Goal: Navigation & Orientation: Find specific page/section

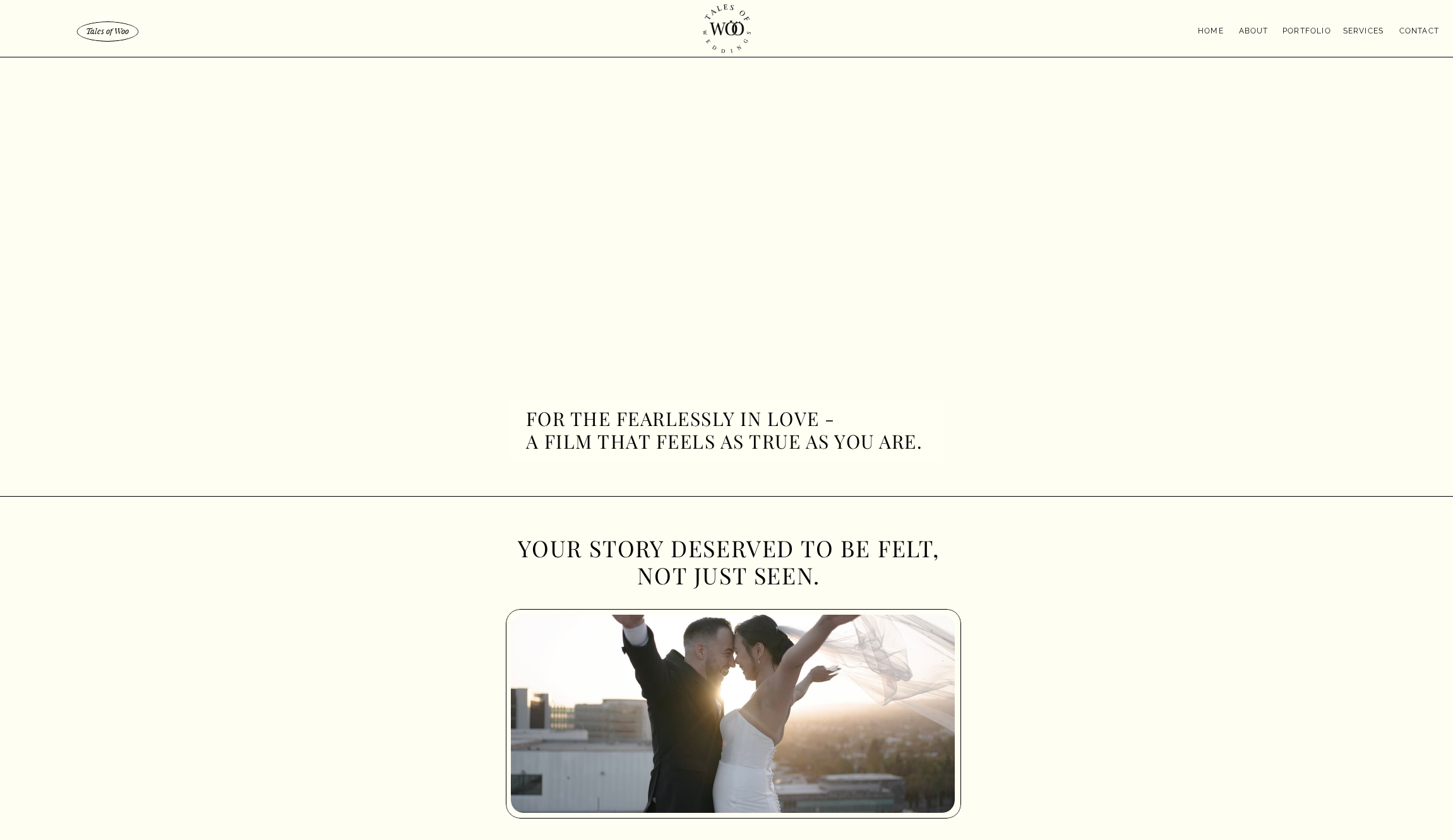
scroll to position [8, 0]
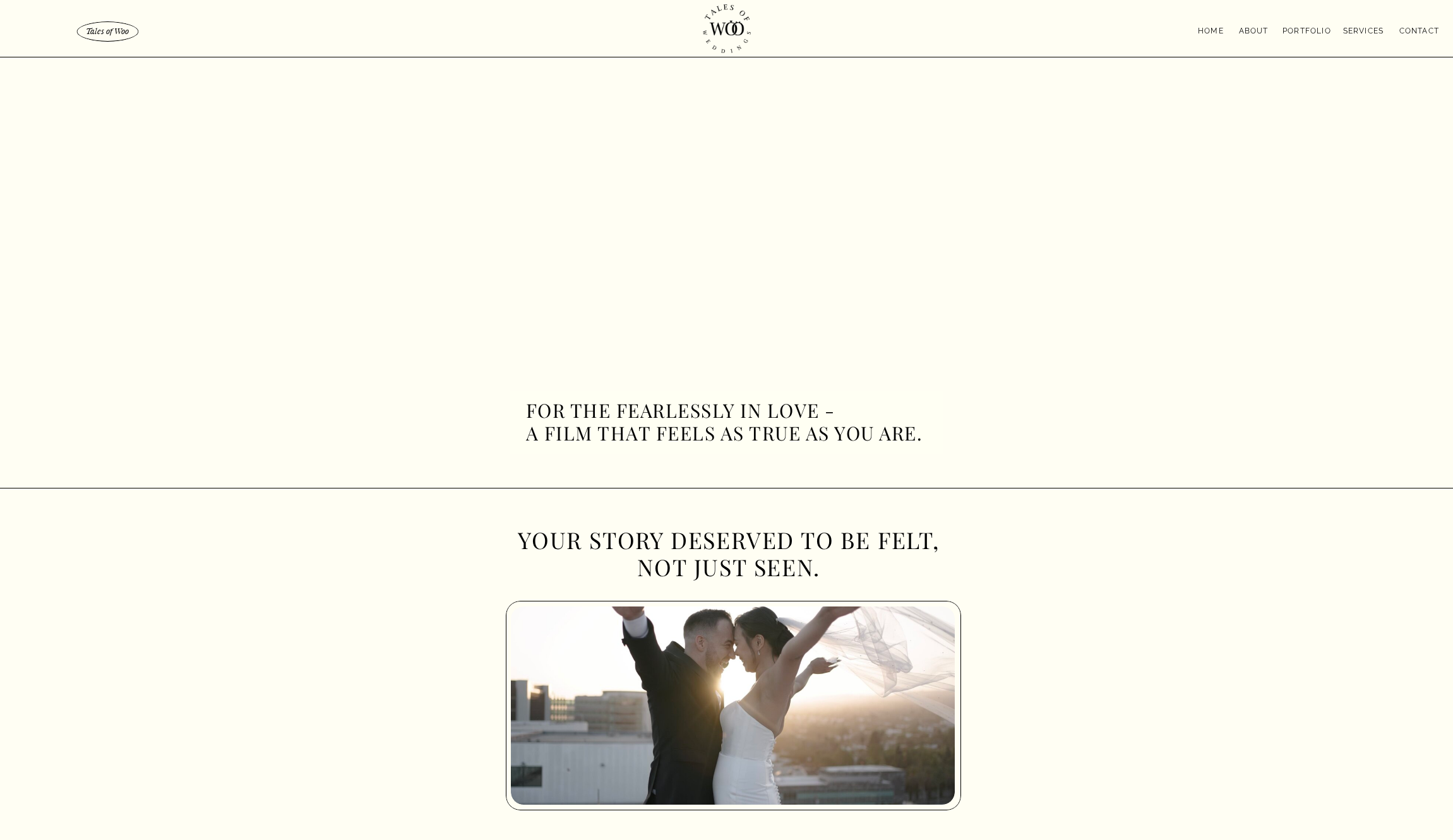
click at [1415, 34] on nav "contact" at bounding box center [1407, 29] width 63 height 10
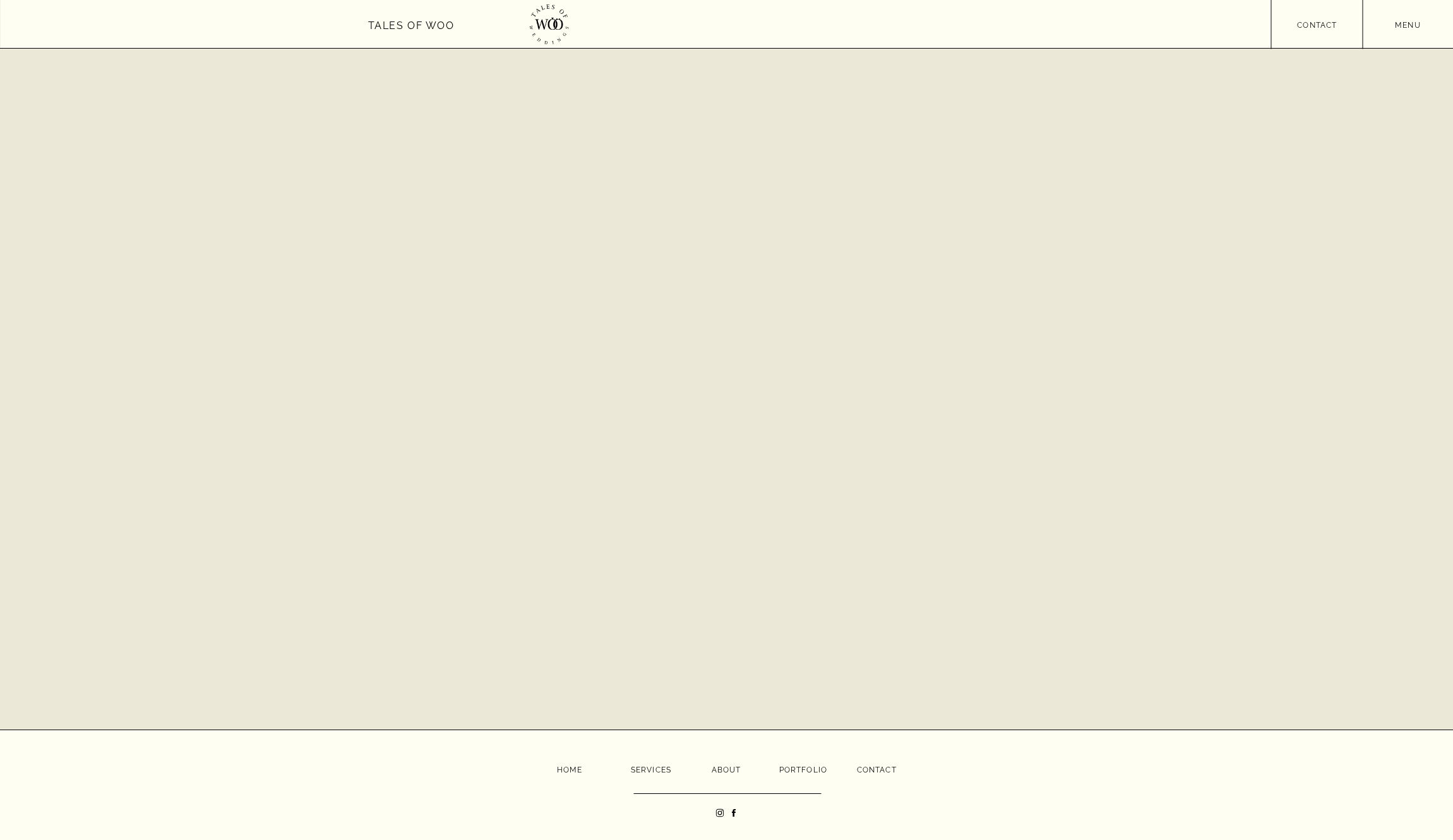
scroll to position [489, 0]
click at [734, 811] on icon at bounding box center [734, 813] width 4 height 7
click at [731, 807] on icon at bounding box center [733, 812] width 10 height 10
click at [864, 763] on div "menu contact menu Tales of Woo Home About Portfolio Services contact never miss…" at bounding box center [726, 175] width 1453 height 1329
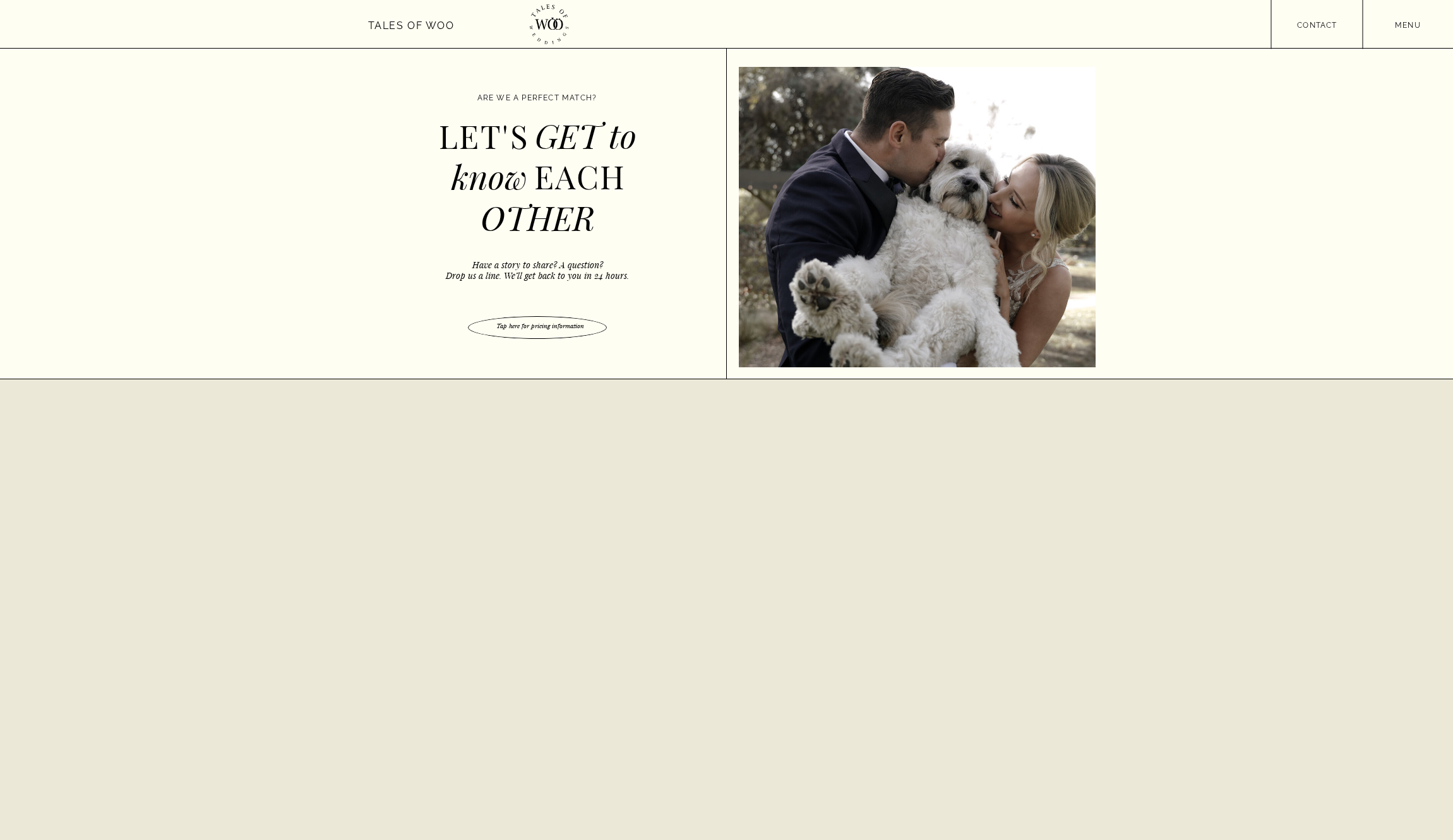
scroll to position [0, 0]
click at [558, 28] on div at bounding box center [548, 24] width 55 height 40
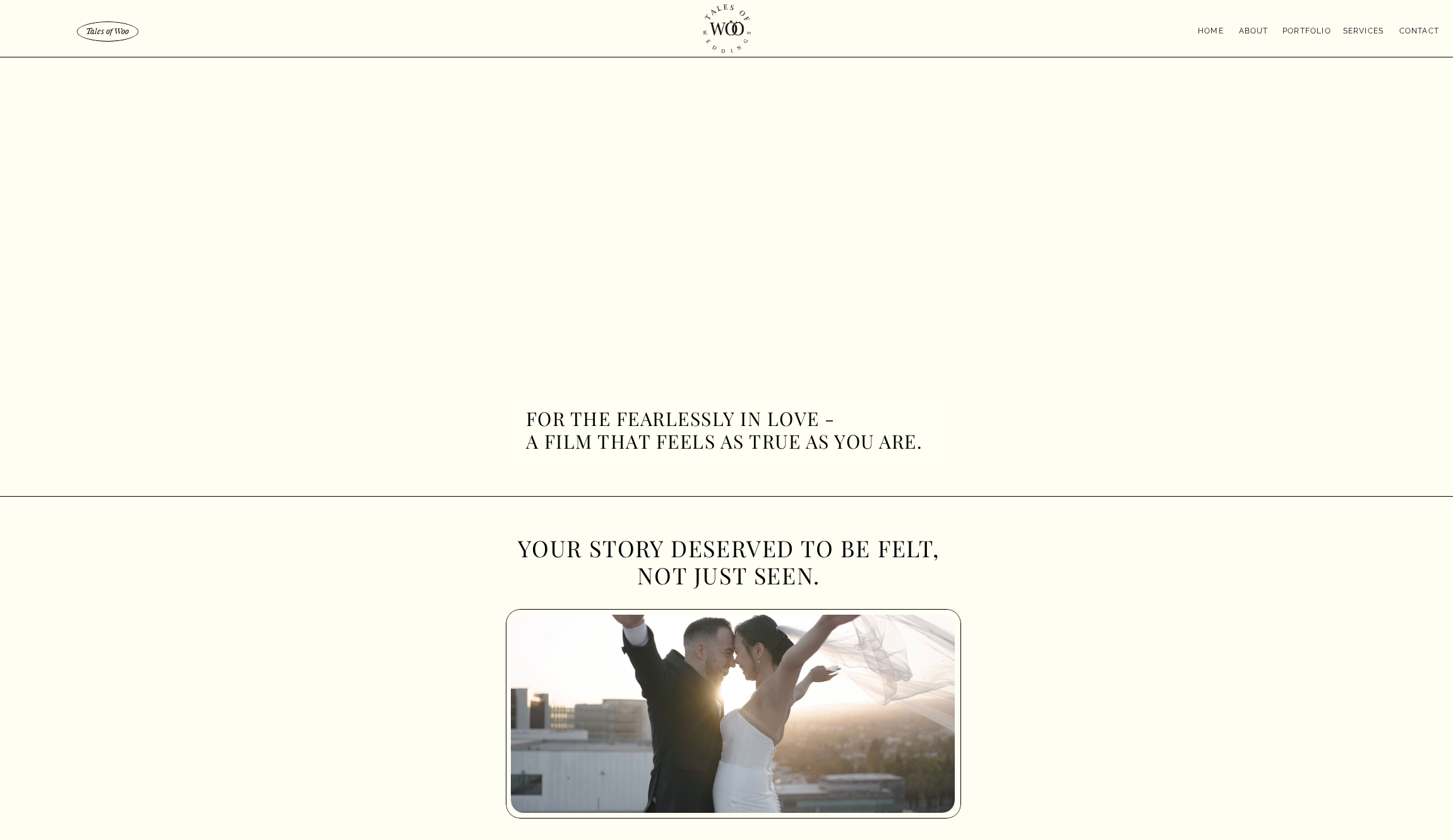
click at [451, 17] on div at bounding box center [727, 28] width 1453 height 57
click at [1246, 31] on nav "About" at bounding box center [1253, 29] width 41 height 9
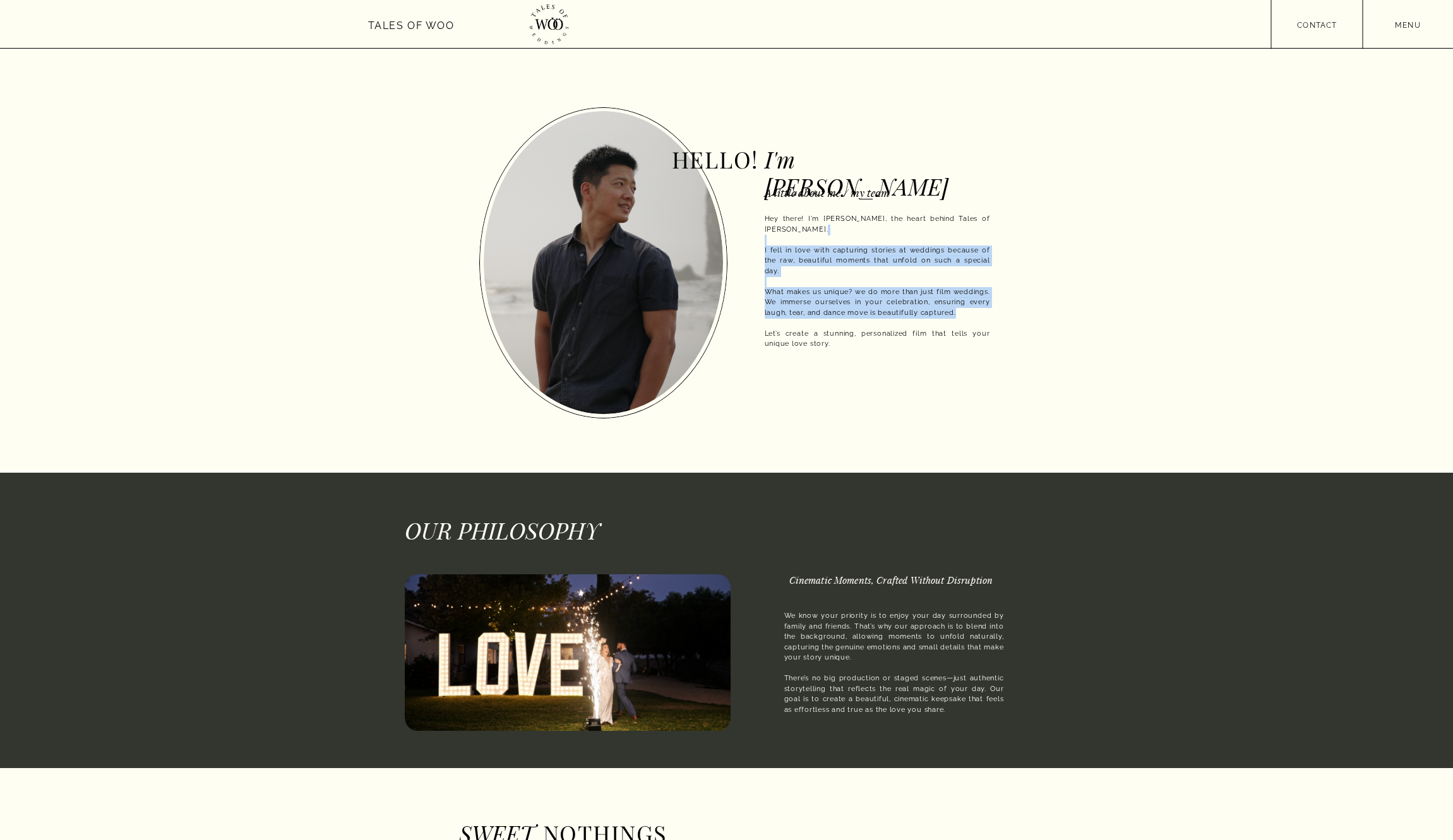
drag, startPoint x: 801, startPoint y: 229, endPoint x: 952, endPoint y: 286, distance: 161.4
click at [980, 291] on p "Hey there! I'm Jimmy, the heart behind Tales of Woo. I fell in love with captur…" at bounding box center [876, 297] width 225 height 166
drag, startPoint x: 817, startPoint y: 275, endPoint x: 890, endPoint y: 282, distance: 73.3
click at [818, 275] on p "Hey there! I'm Jimmy, the heart behind Tales of Woo. I fell in love with captur…" at bounding box center [876, 297] width 225 height 166
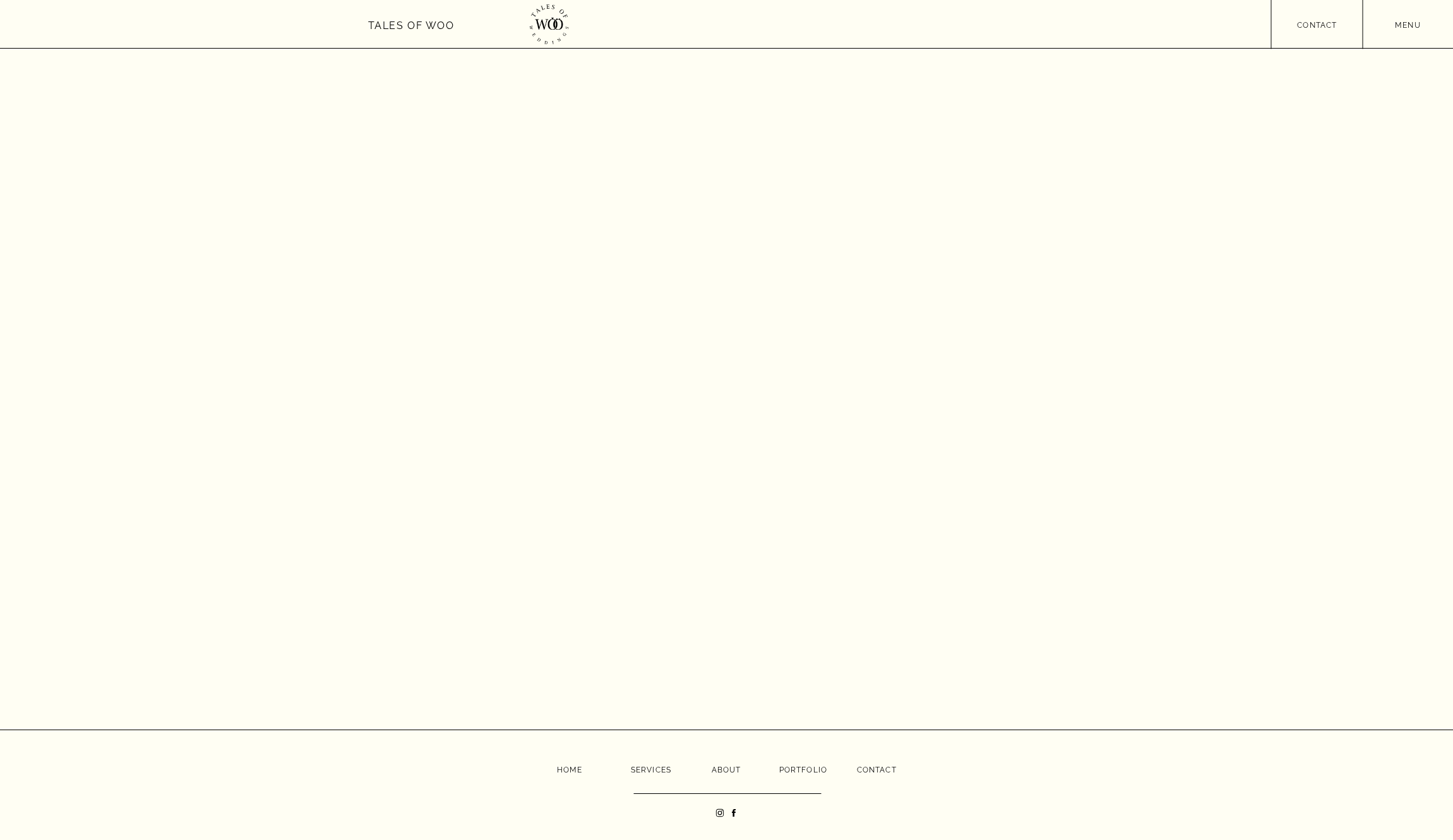
scroll to position [1962, 0]
click at [720, 770] on nav "about" at bounding box center [726, 768] width 31 height 9
click at [570, 770] on nav "Home" at bounding box center [568, 768] width 24 height 9
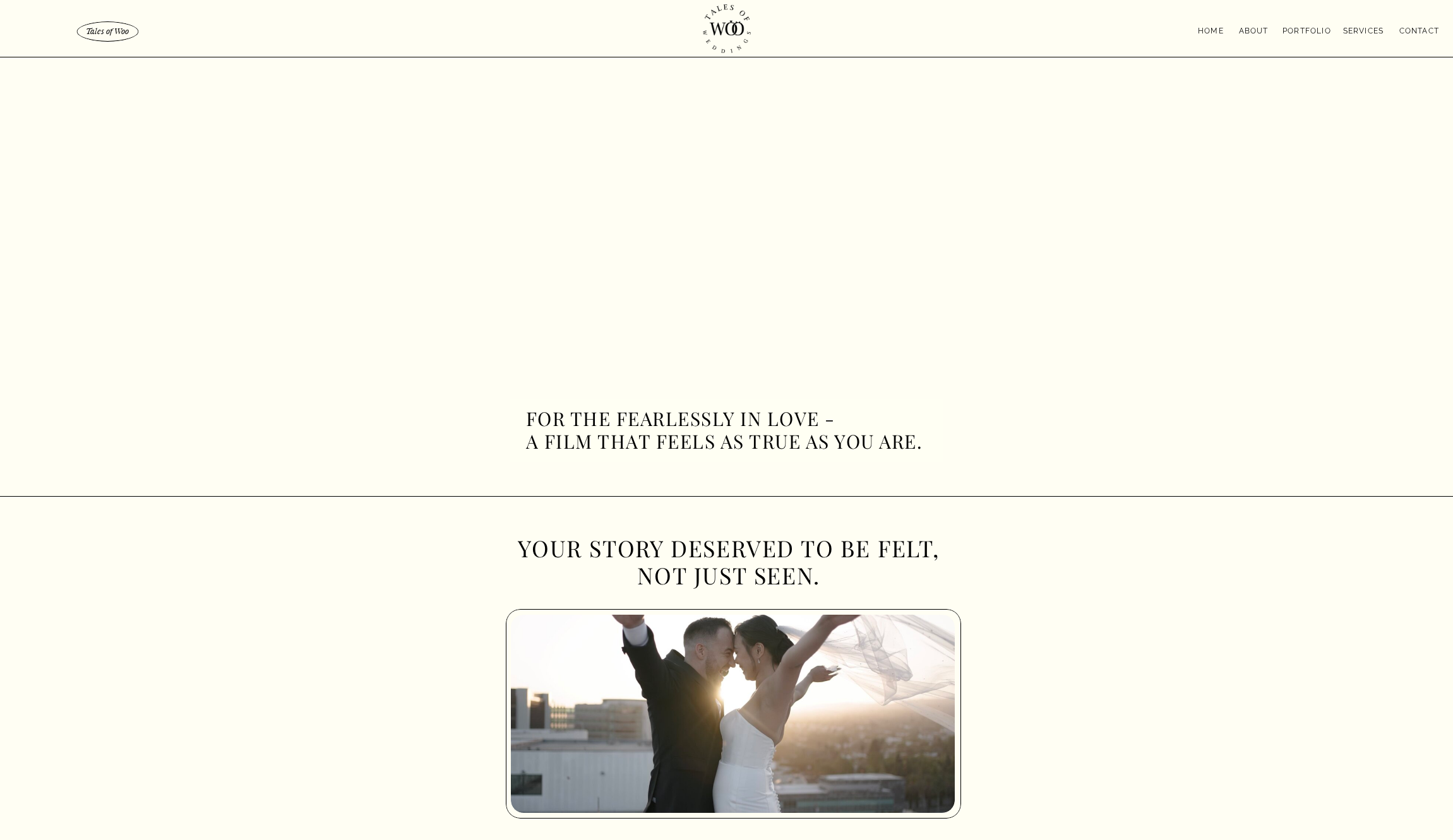
click at [1224, 30] on nav "Home" at bounding box center [1212, 30] width 29 height 11
click at [100, 31] on p "Tales of Woo" at bounding box center [107, 31] width 52 height 9
click at [1407, 31] on nav "contact" at bounding box center [1407, 29] width 63 height 10
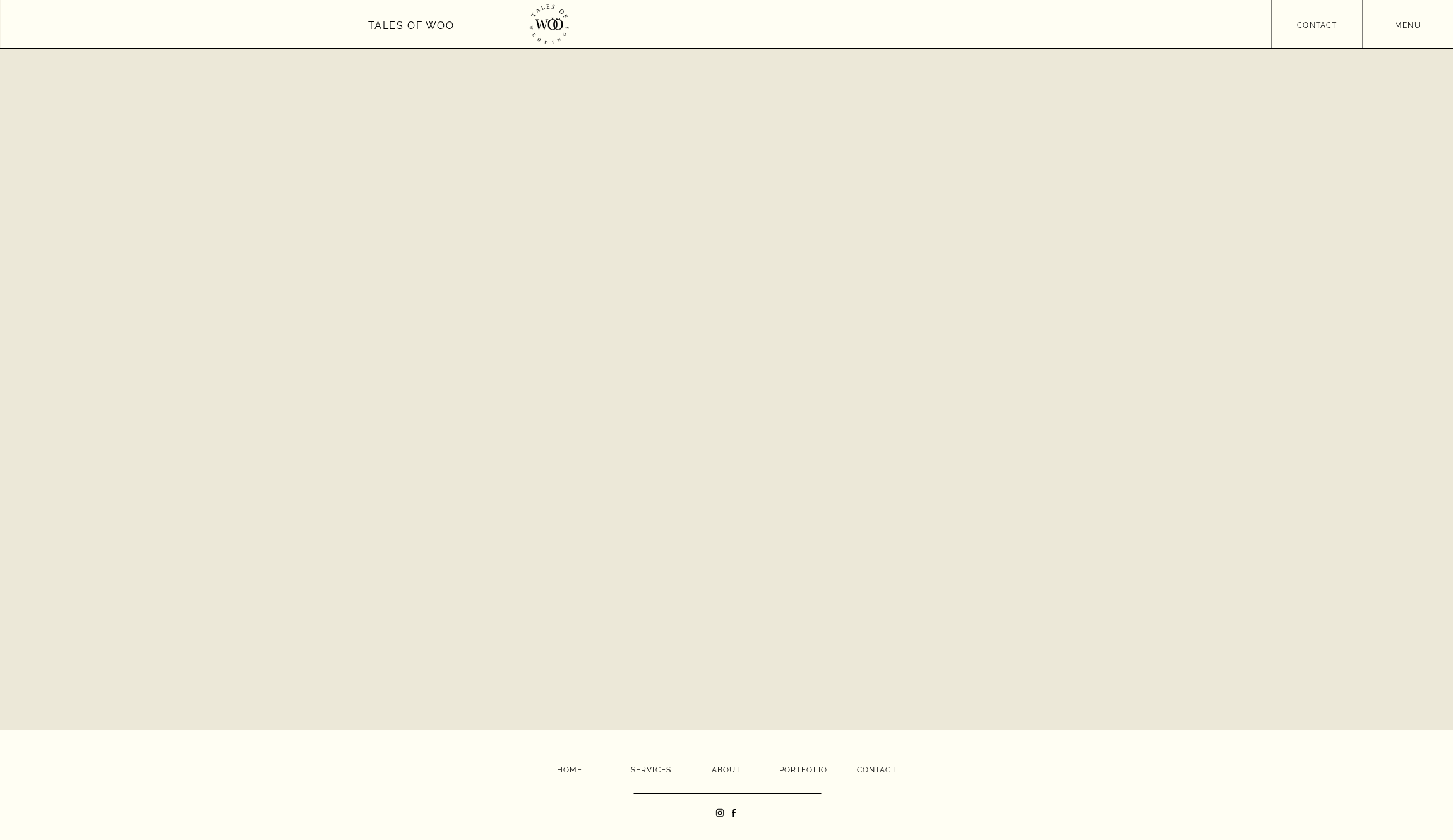
scroll to position [489, 0]
click at [734, 809] on icon at bounding box center [734, 813] width 4 height 7
click at [733, 812] on icon at bounding box center [734, 813] width 4 height 7
click at [716, 808] on icon at bounding box center [719, 812] width 10 height 10
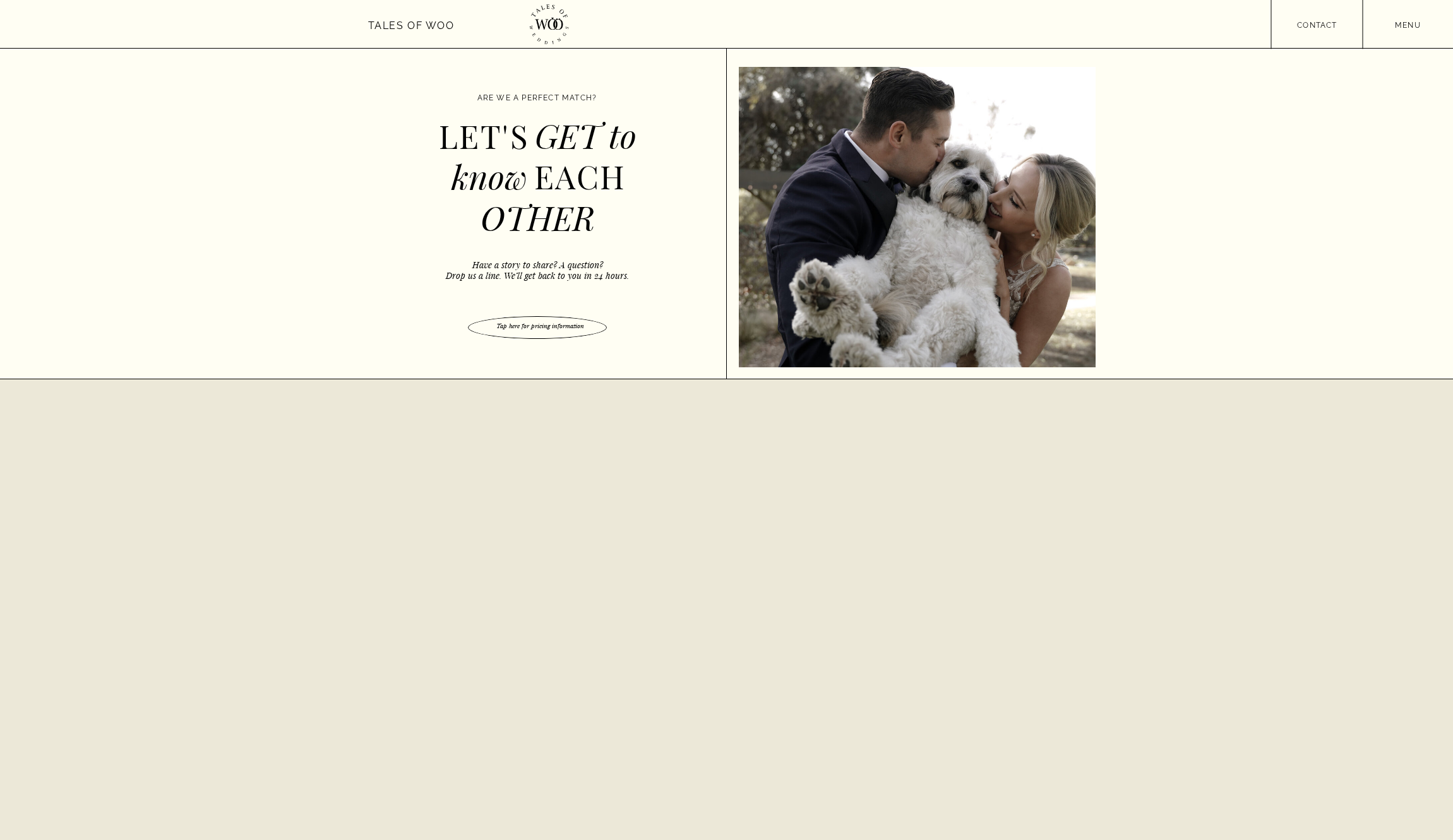
scroll to position [0, 0]
drag, startPoint x: 349, startPoint y: 20, endPoint x: 457, endPoint y: 30, distance: 108.5
click at [457, 30] on div at bounding box center [726, 23] width 1453 height 48
drag, startPoint x: 469, startPoint y: 23, endPoint x: 366, endPoint y: 23, distance: 103.0
click at [366, 23] on div at bounding box center [726, 23] width 1453 height 48
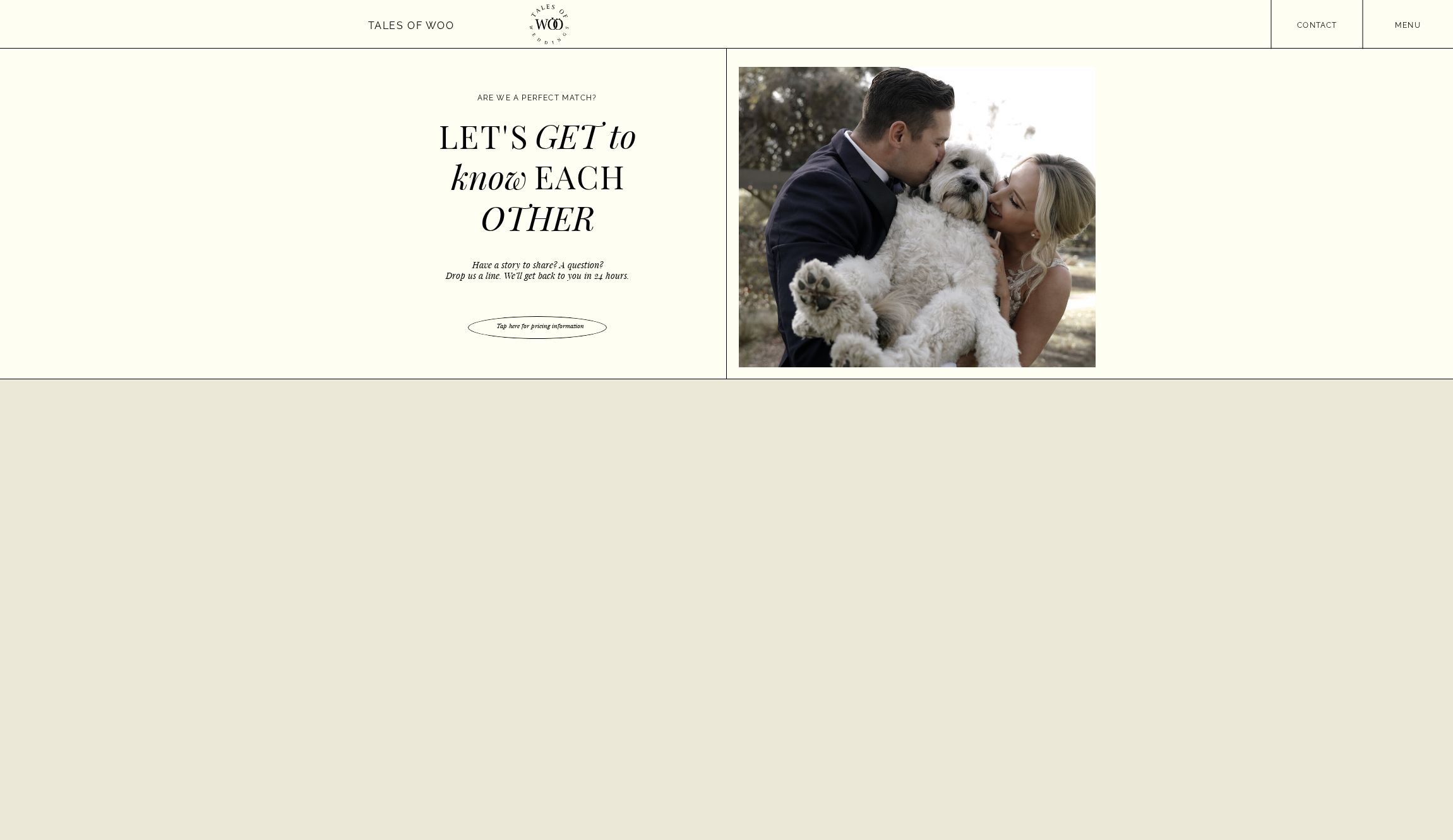
click at [1442, 22] on nav "menu" at bounding box center [1408, 23] width 90 height 9
click at [1418, 54] on div at bounding box center [1408, 232] width 91 height 464
click at [1414, 67] on nav "Home" at bounding box center [1408, 71] width 28 height 13
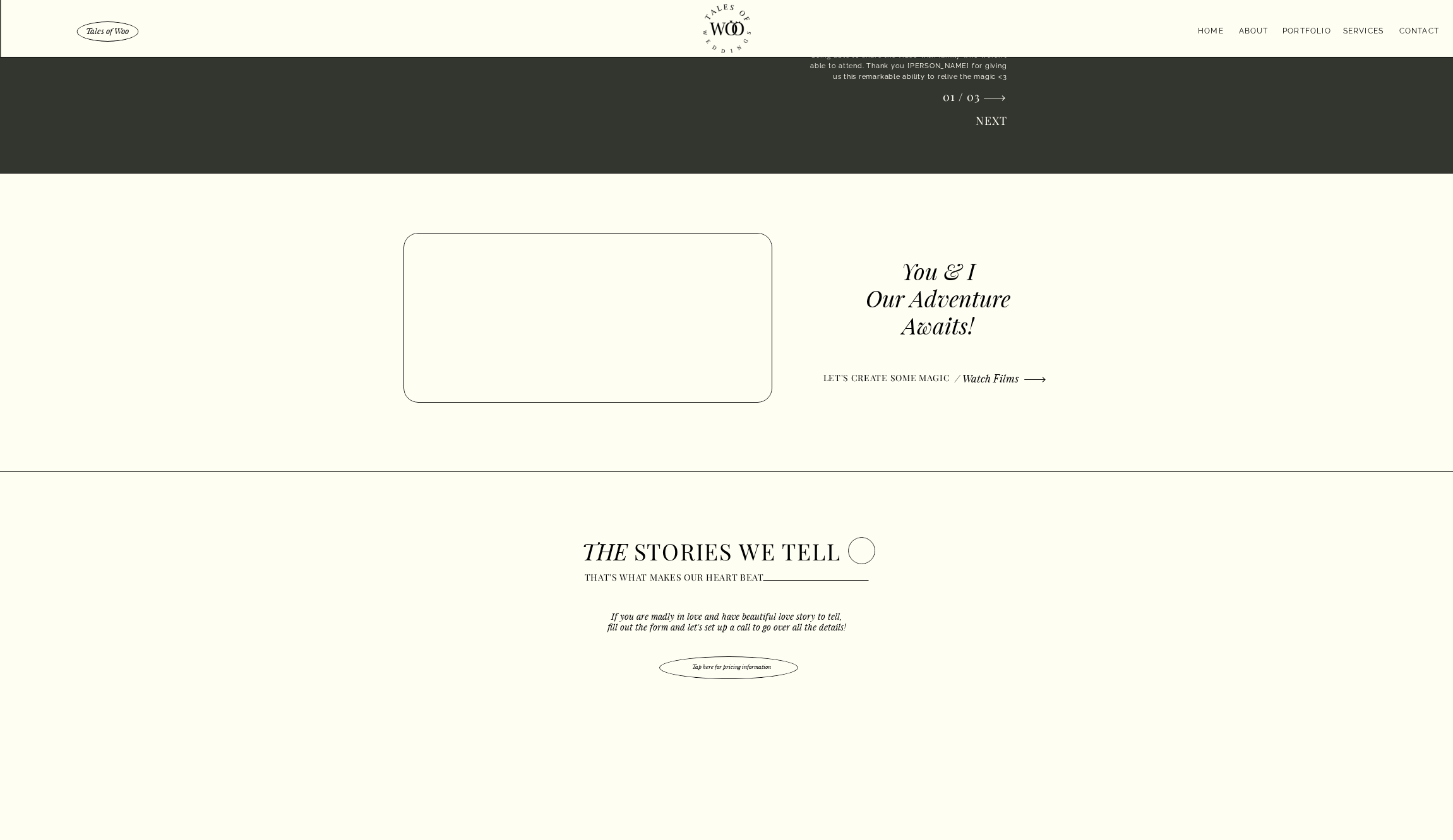
scroll to position [1919, 0]
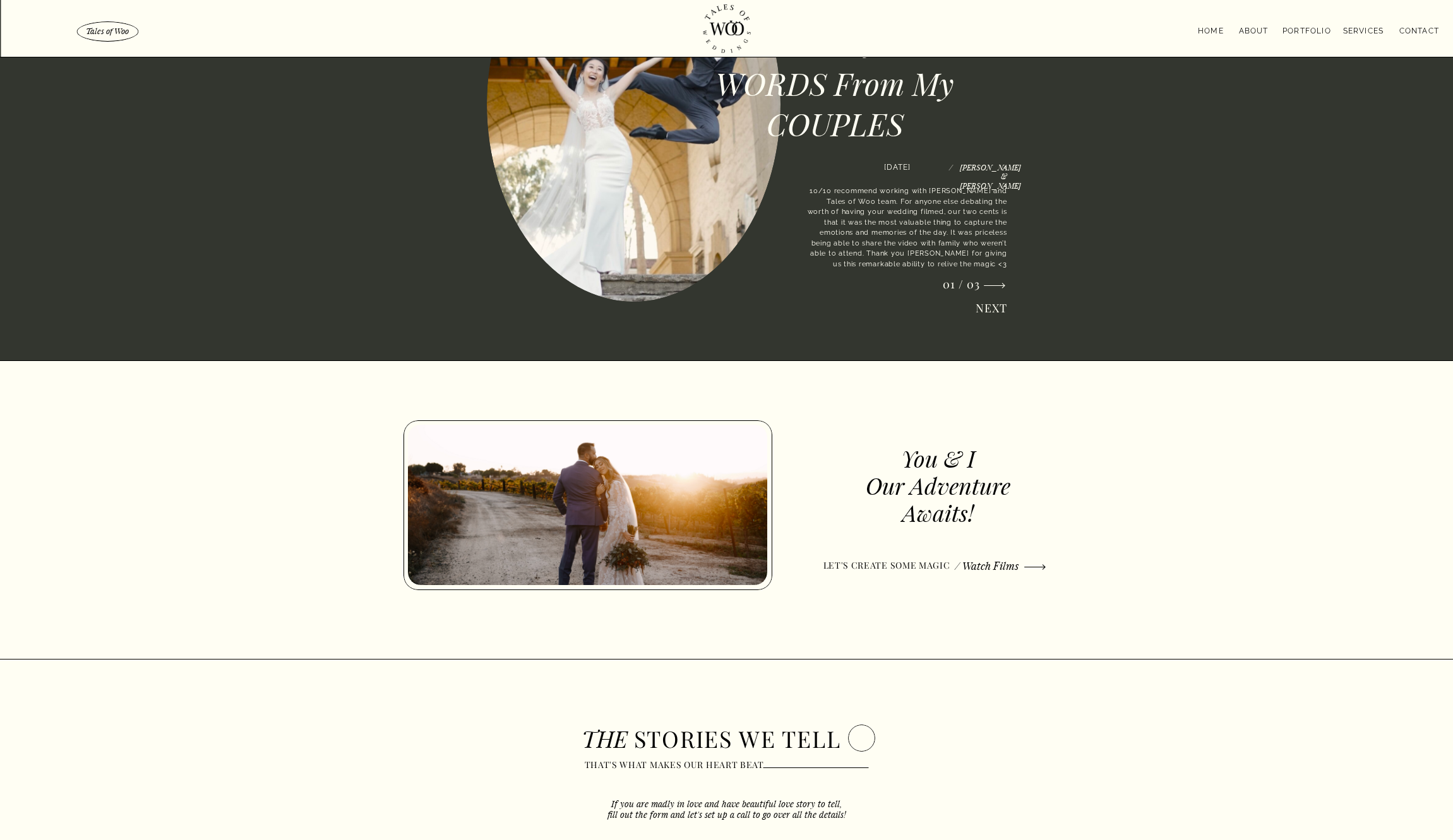
click at [1212, 33] on nav "Home" at bounding box center [1212, 30] width 29 height 11
